Goal: Book appointment/travel/reservation

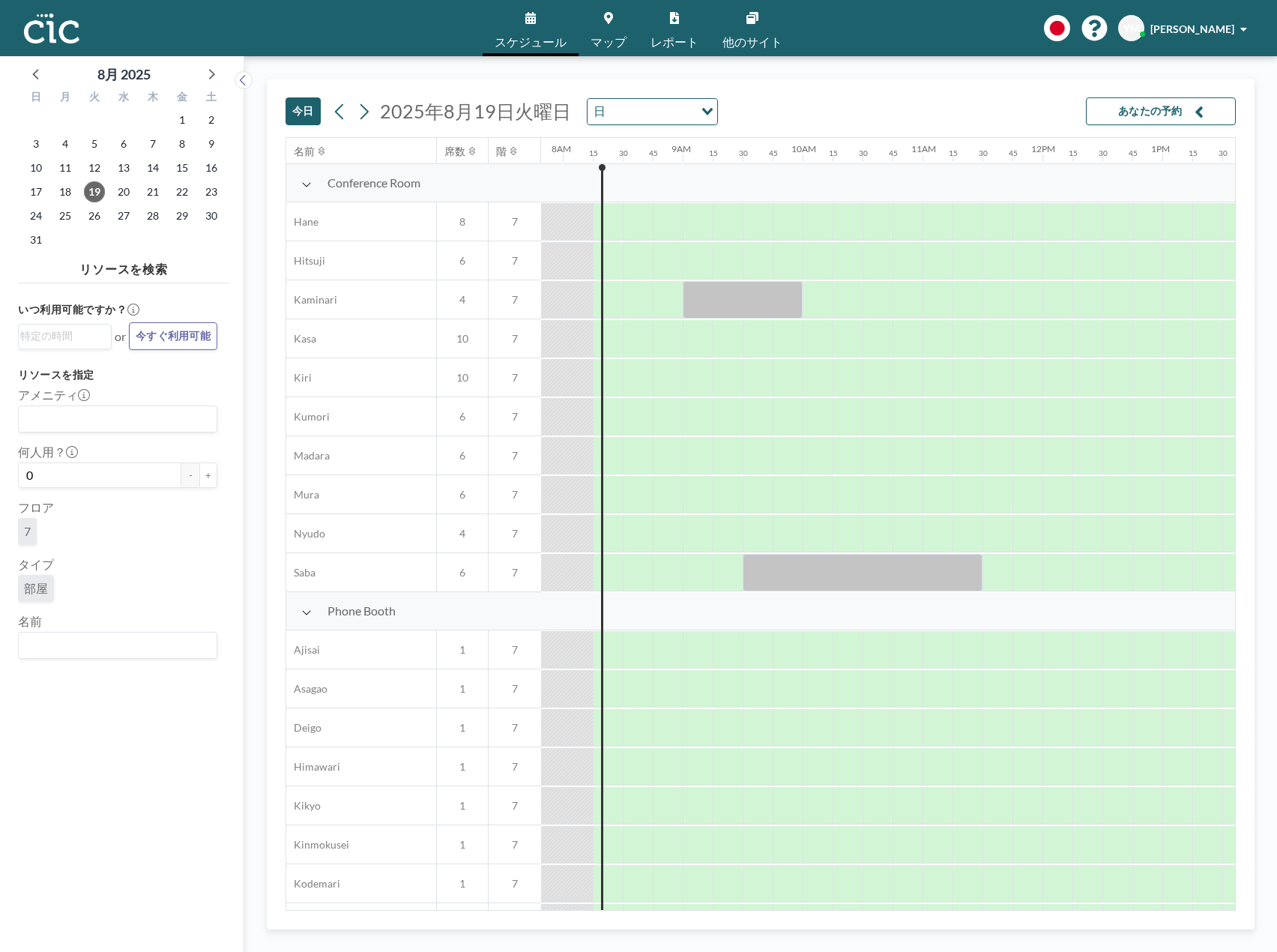
scroll to position [0, 959]
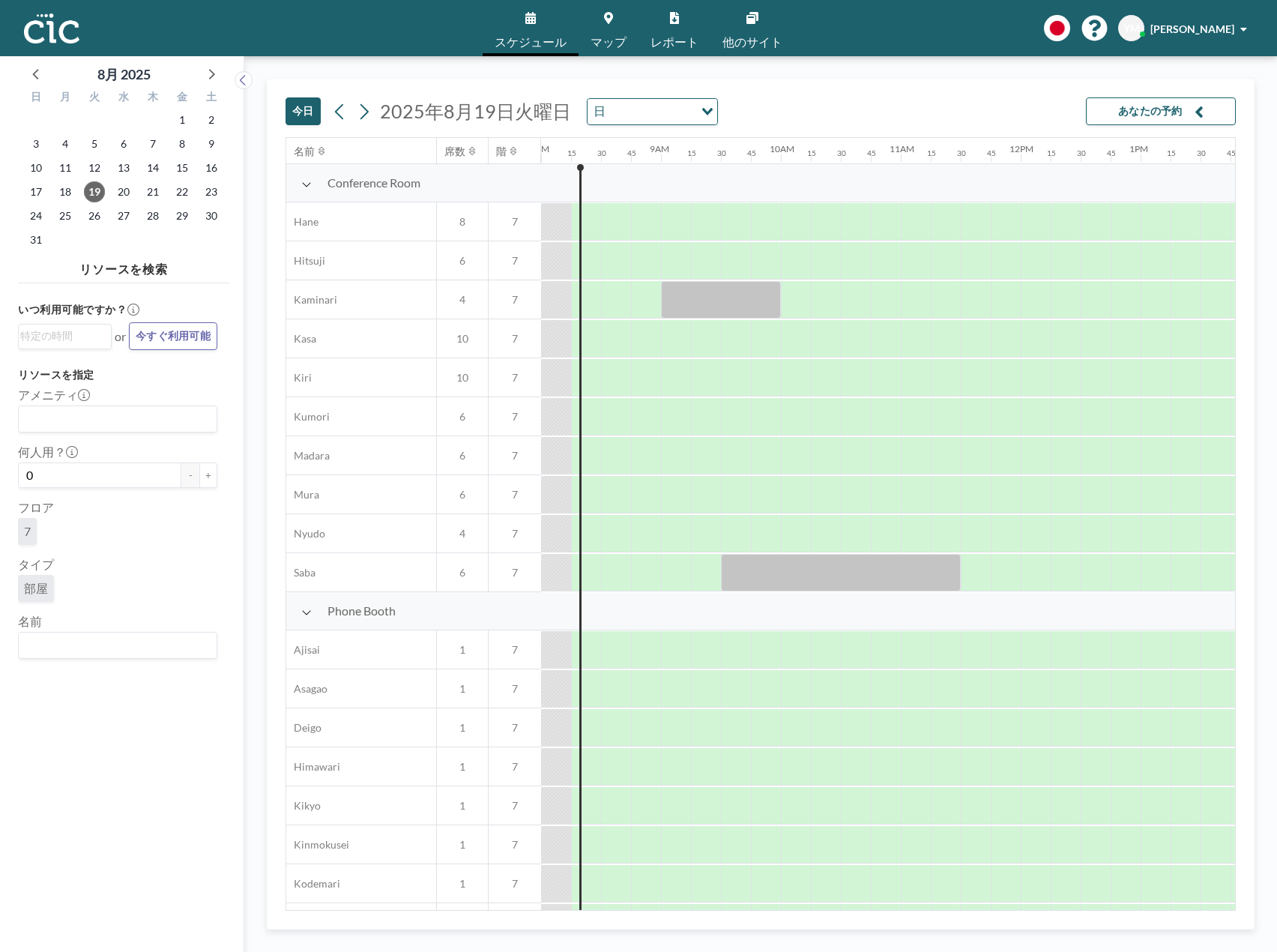
drag, startPoint x: 999, startPoint y: 81, endPoint x: 1050, endPoint y: 74, distance: 51.5
click at [1002, 83] on div "[DATE] [DATE] 日 Loading... あなたの予約" at bounding box center [760, 108] width 951 height 58
click at [1197, 29] on span "[PERSON_NAME]" at bounding box center [1192, 29] width 84 height 12
click at [973, 78] on div "[DATE] [DATE] 日 Loading... あなたの予約 名前 席数 階 12AM 15 30 45 1AM 15 30 45 2AM 15 30 …" at bounding box center [760, 504] width 1033 height 896
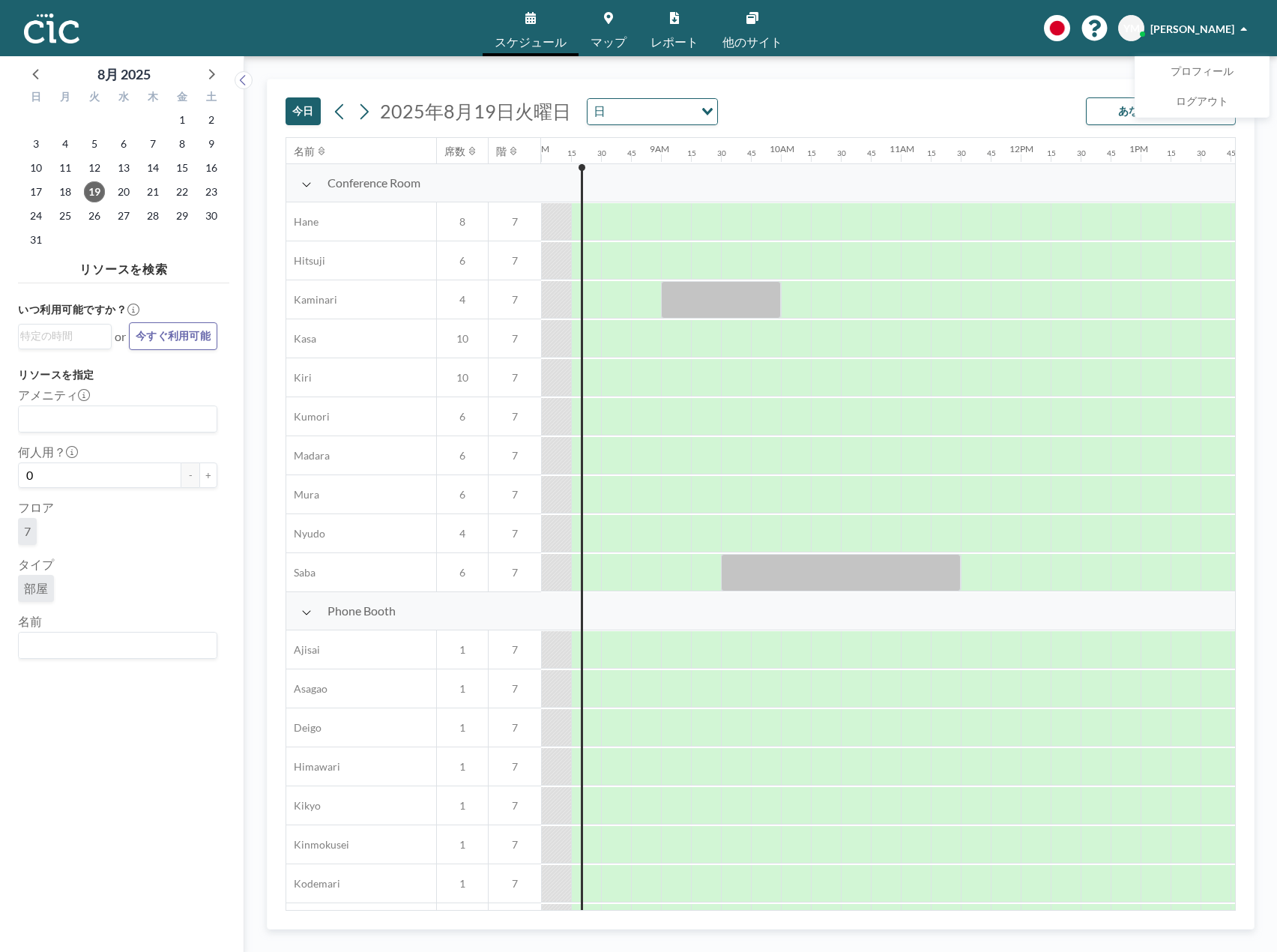
click at [821, 70] on div "[DATE] [DATE] 日 Loading... あなたの予約 名前 席数 階 12AM 15 30 45 1AM 15 30 45 2AM 15 30 …" at bounding box center [760, 504] width 1033 height 896
click at [1043, 93] on div "[DATE] [DATE] 日 Loading... あなたの予約" at bounding box center [760, 108] width 951 height 58
click at [1051, 72] on div "[DATE] [DATE] 日 Loading... あなたの予約 名前 席数 階 12AM 15 30 45 1AM 15 30 45 2AM 15 30 …" at bounding box center [760, 504] width 1033 height 896
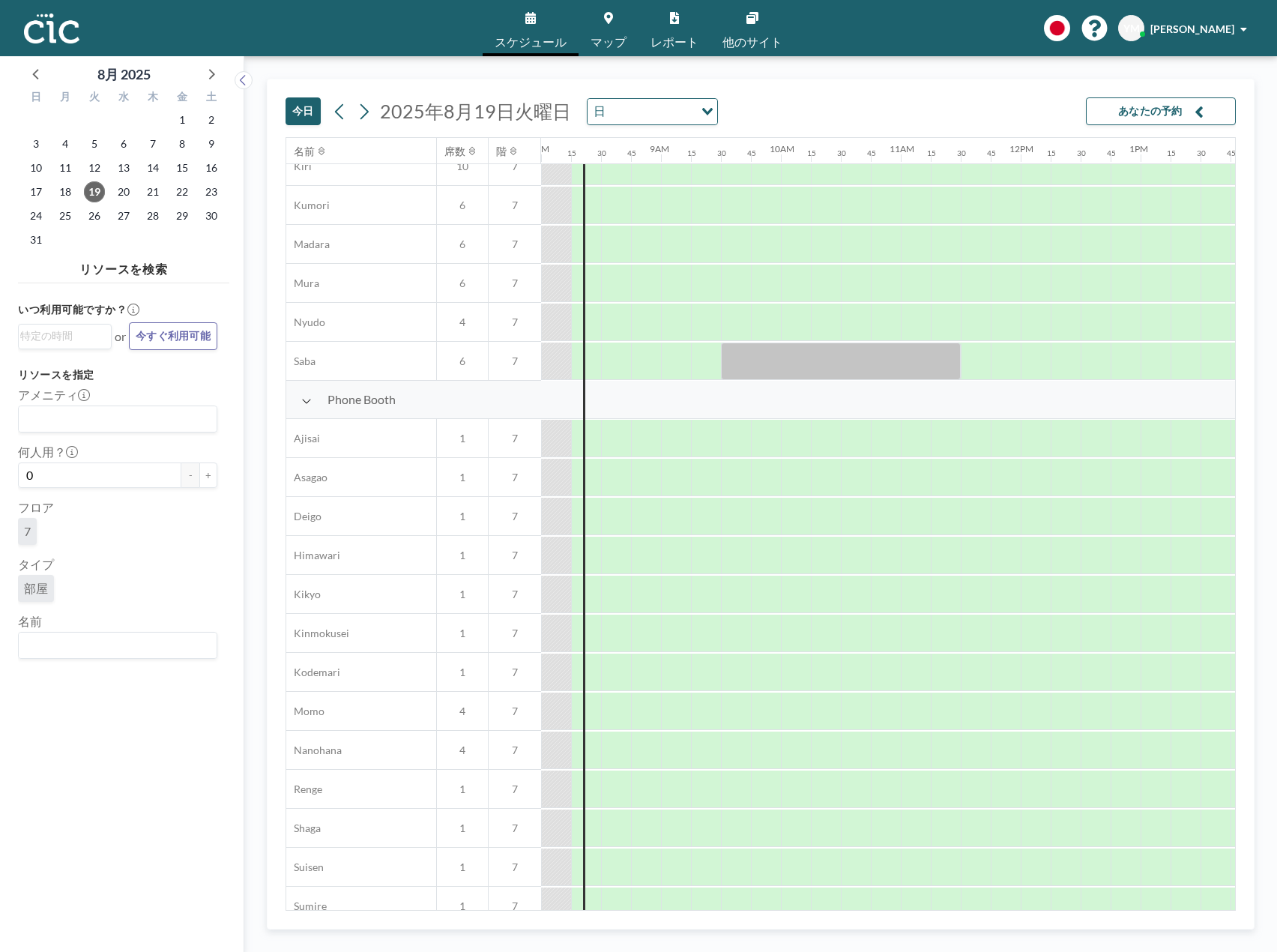
scroll to position [0, 959]
